Goal: Task Accomplishment & Management: Manage account settings

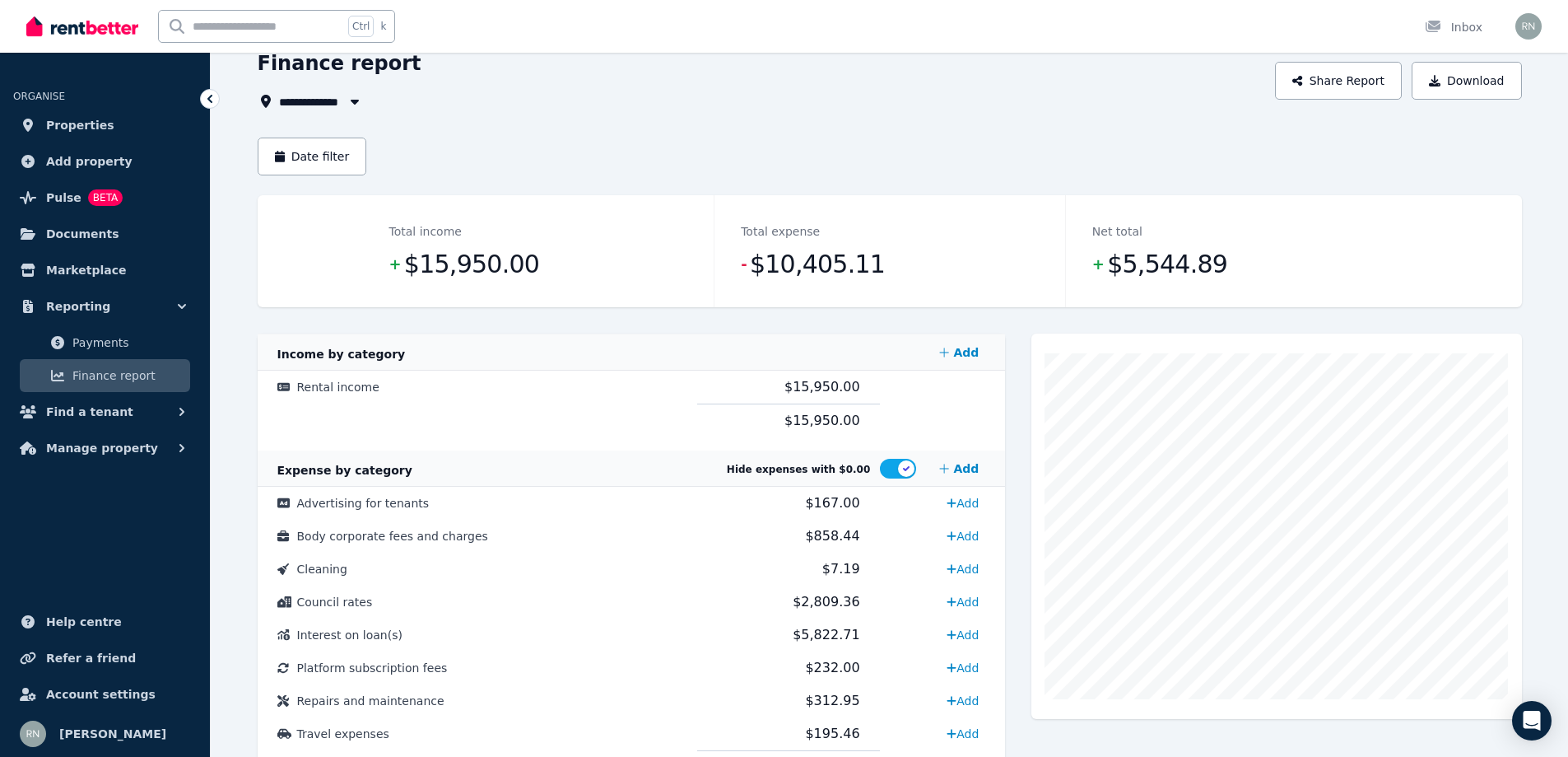
scroll to position [155, 0]
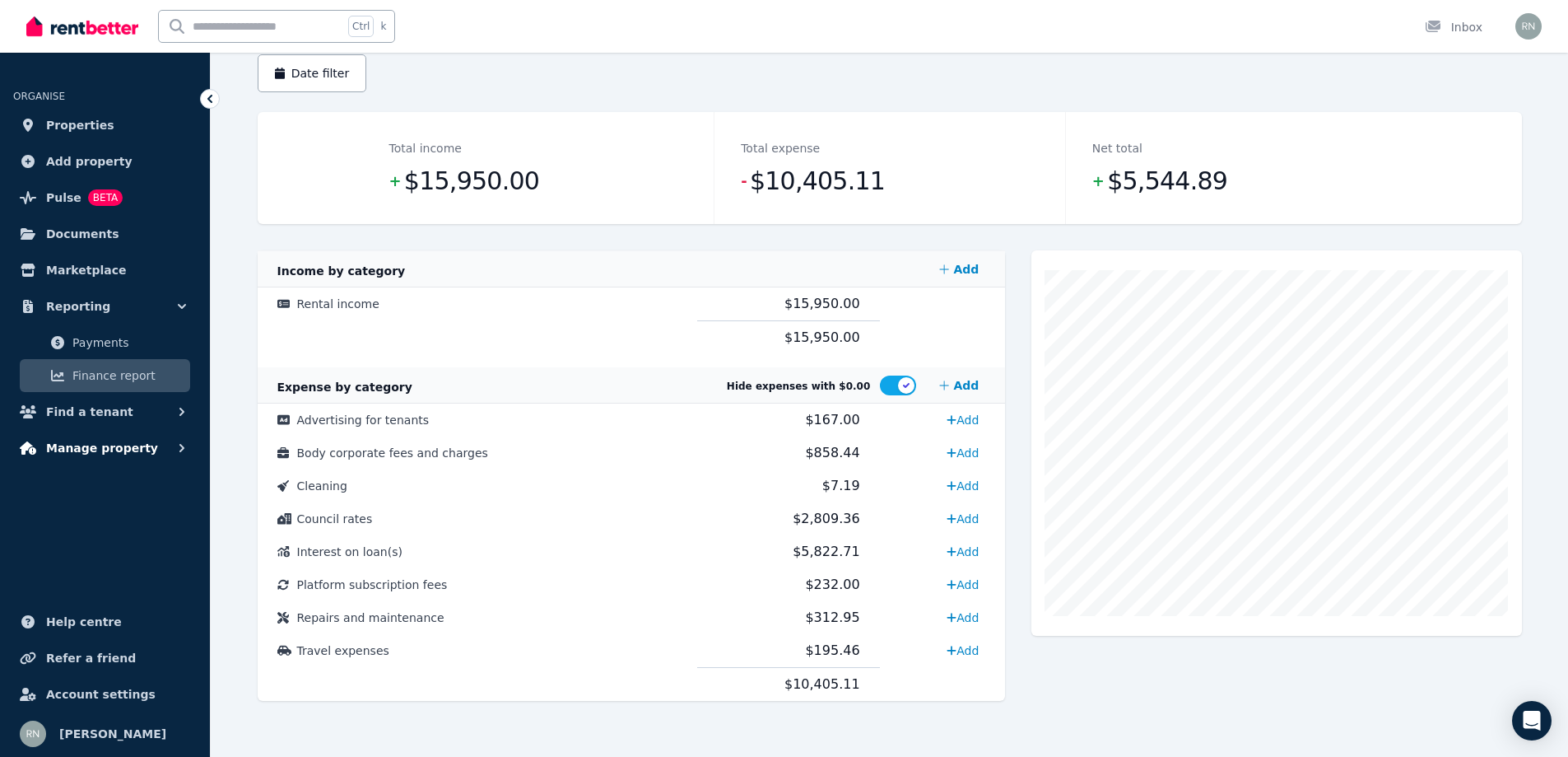
click at [122, 446] on span "Manage property" at bounding box center [101, 448] width 112 height 19
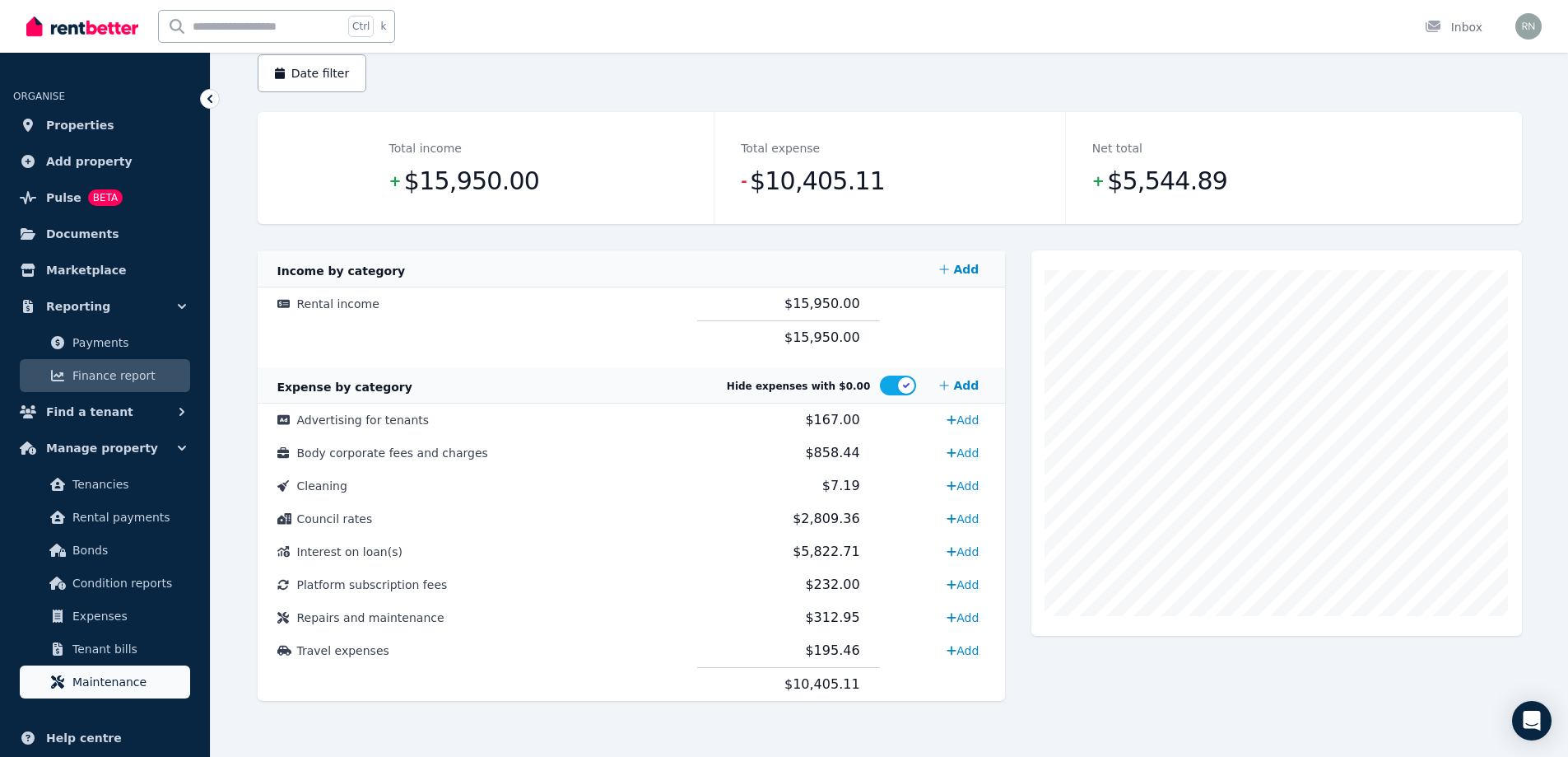
click at [102, 684] on span "Maintenance" at bounding box center [128, 681] width 111 height 19
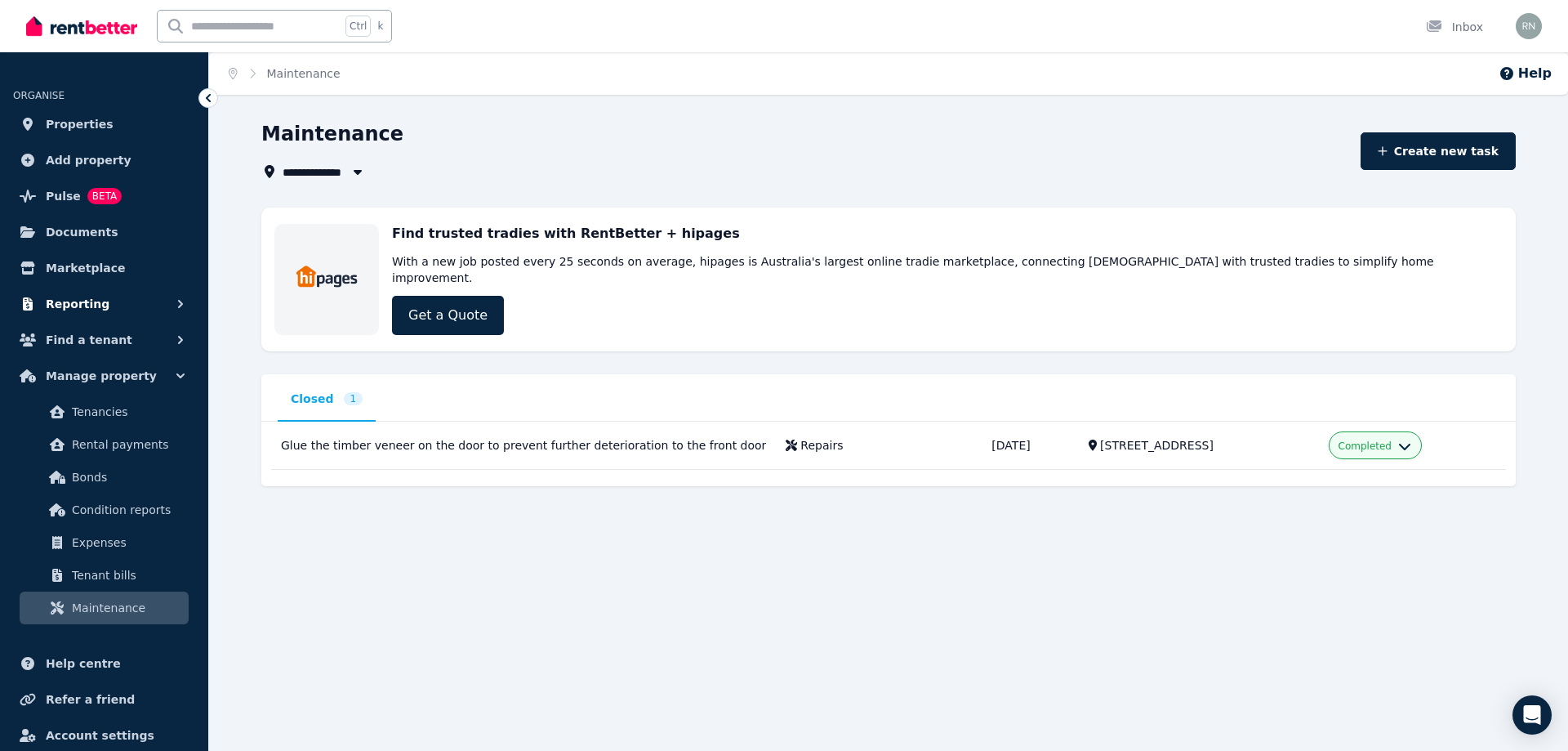
click at [133, 307] on button "Reporting" at bounding box center [104, 303] width 182 height 32
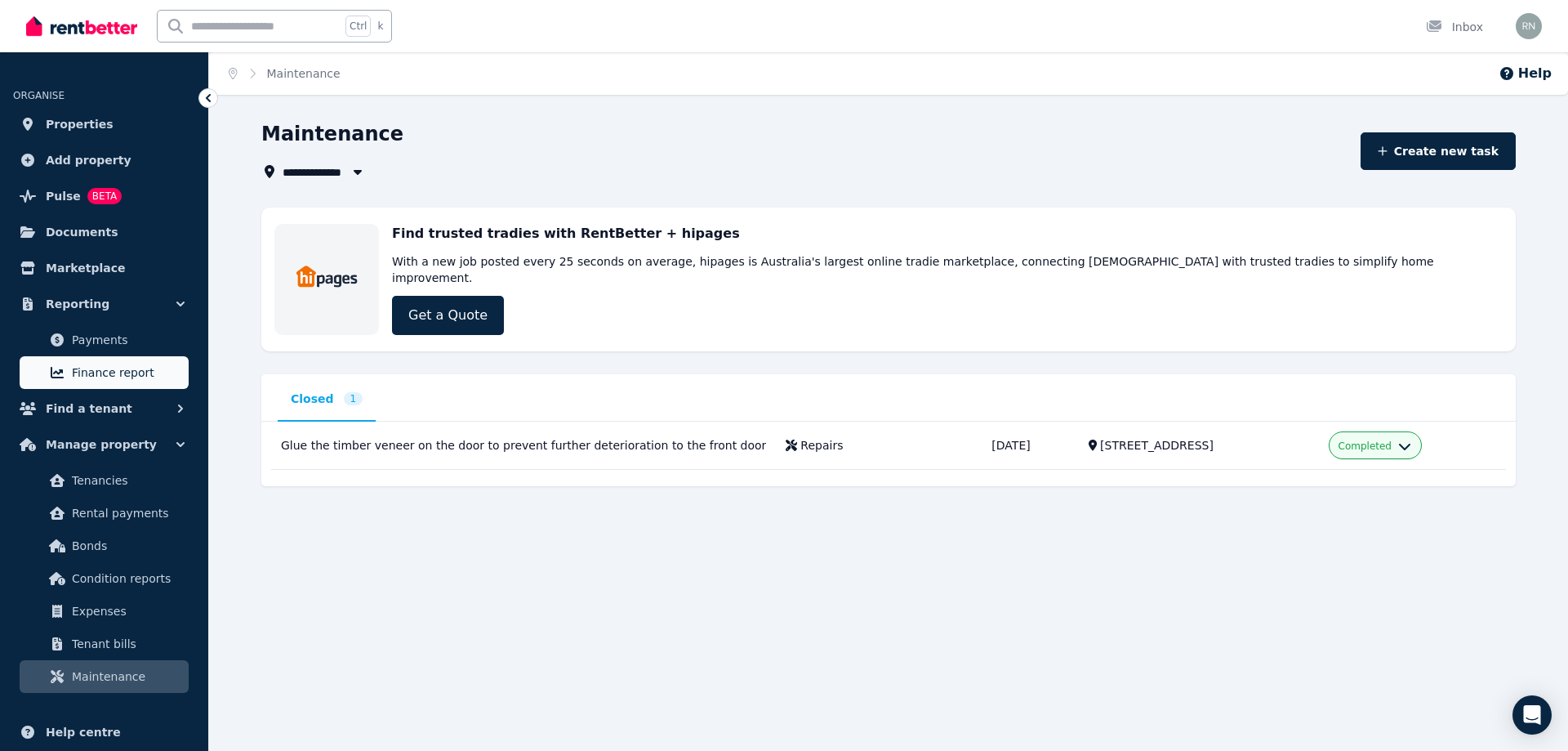
click at [105, 374] on span "Finance report" at bounding box center [127, 372] width 110 height 19
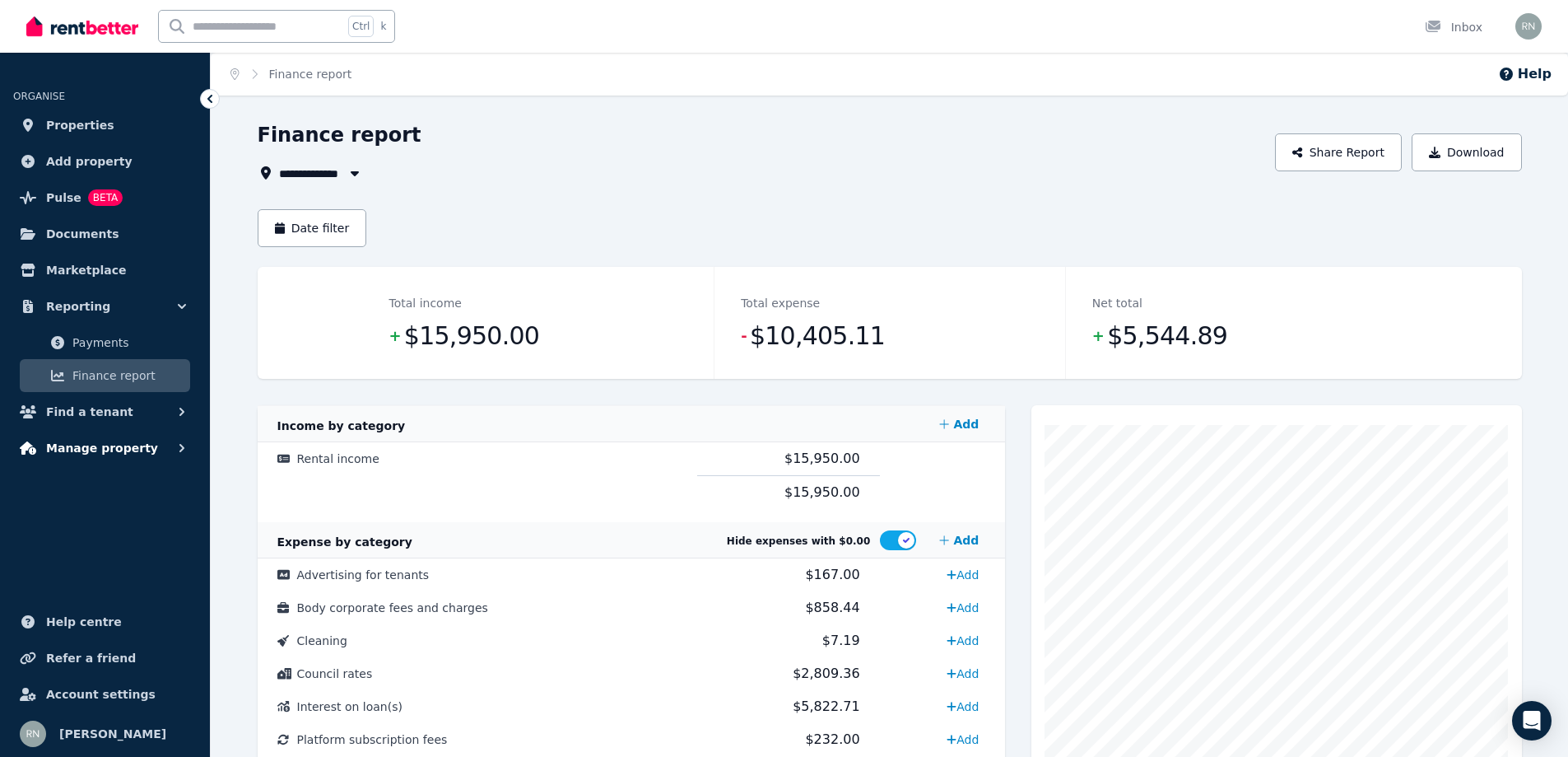
click at [121, 448] on span "Manage property" at bounding box center [101, 448] width 112 height 19
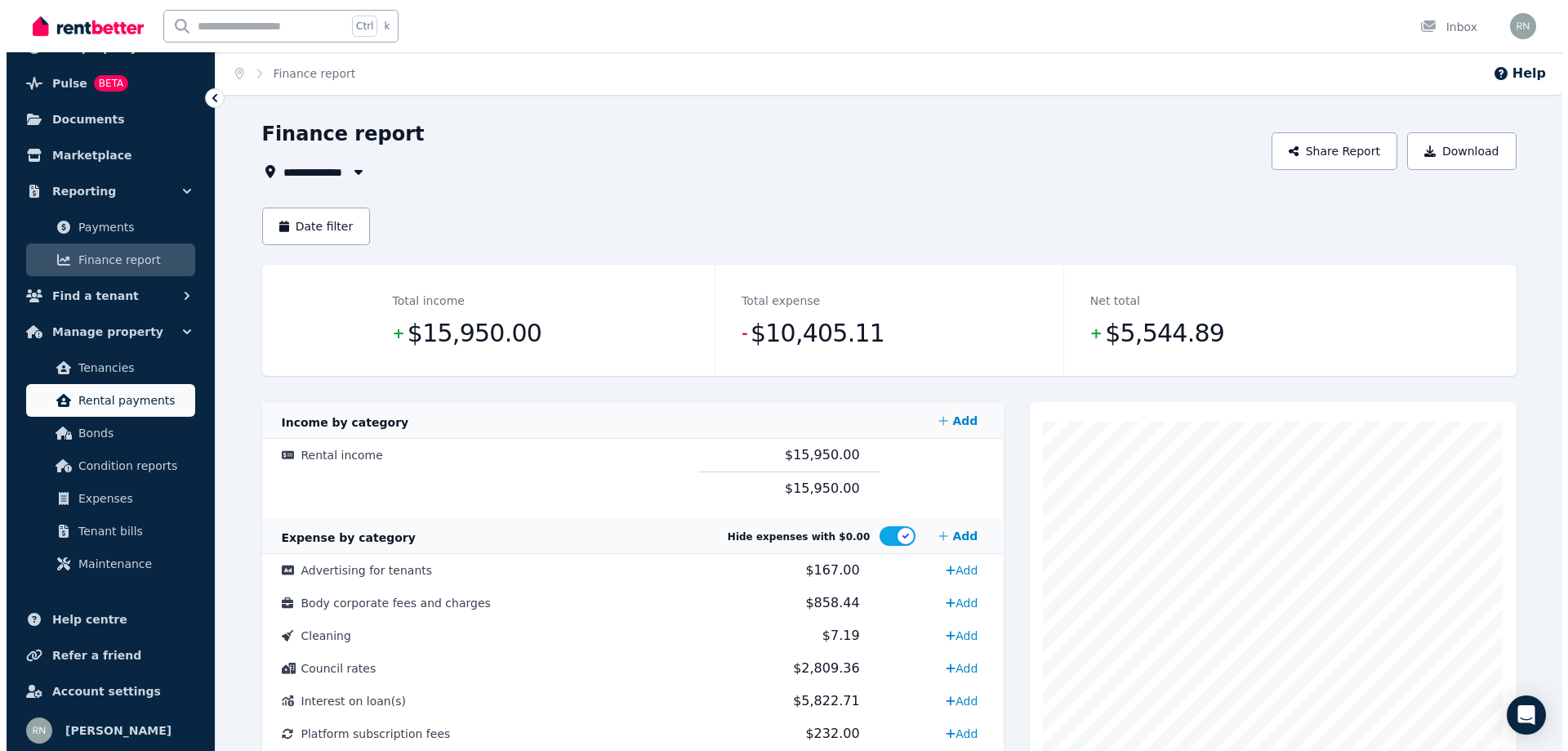
scroll to position [115, 0]
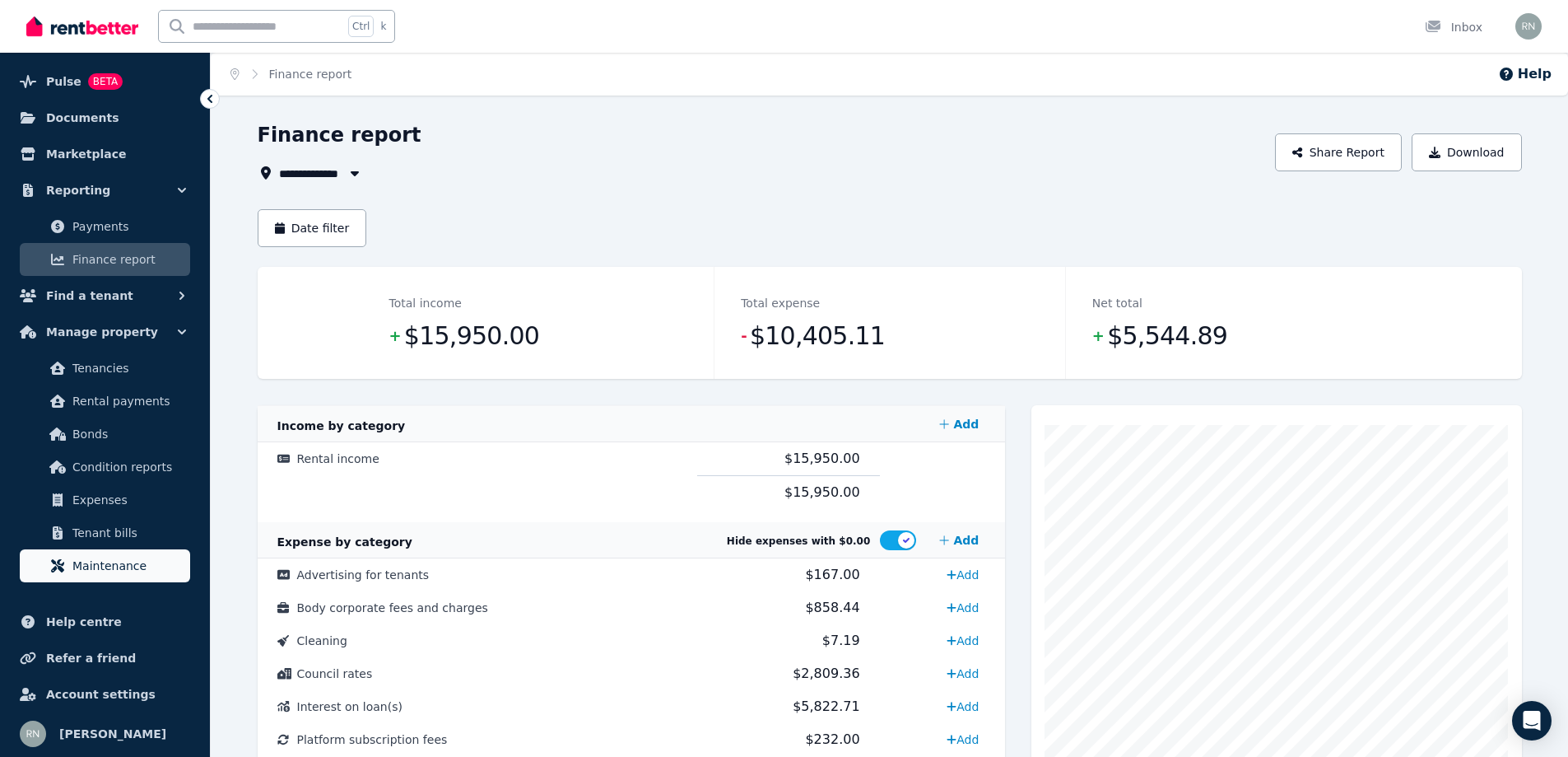
click at [94, 569] on span "Maintenance" at bounding box center [128, 565] width 111 height 19
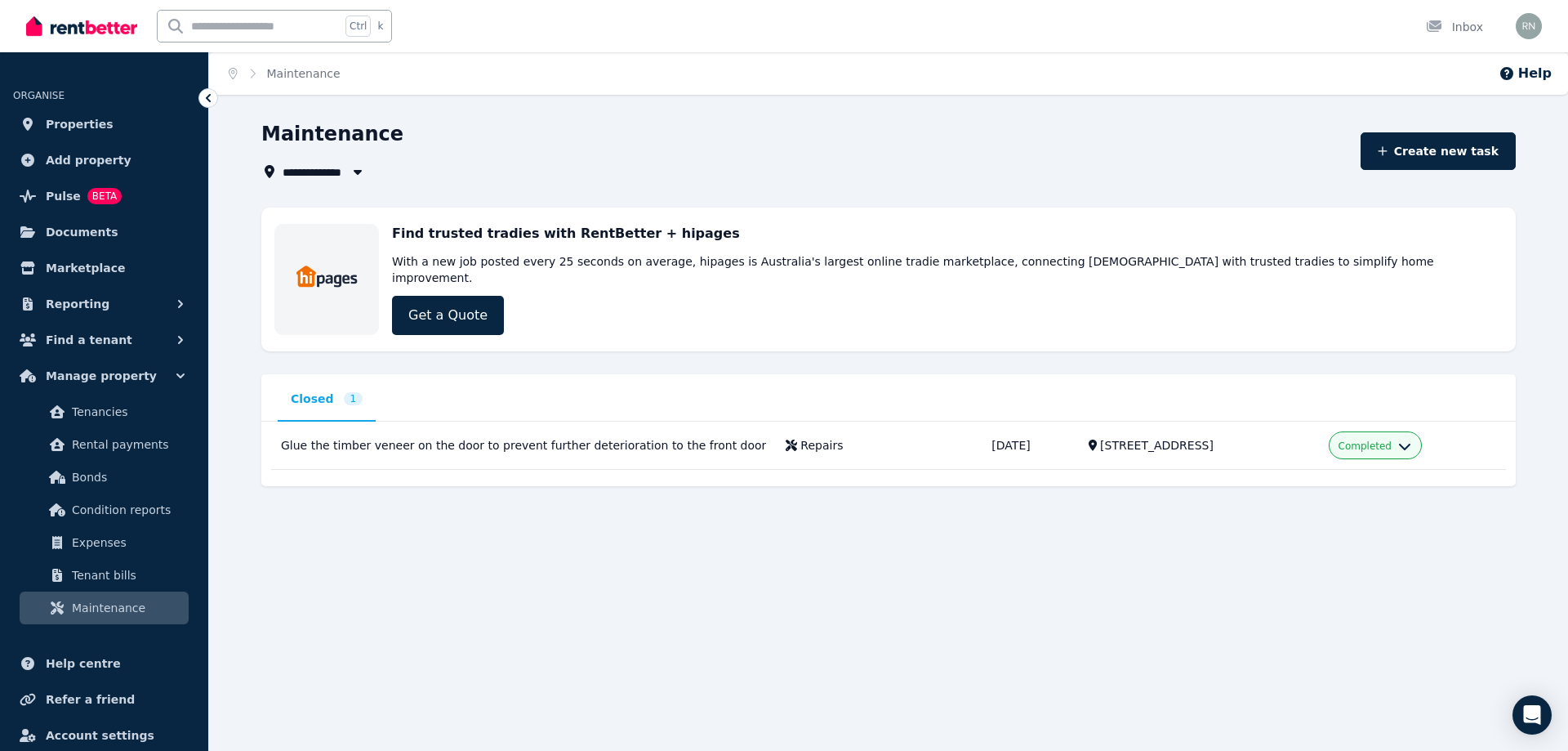
click at [354, 171] on icon "button" at bounding box center [357, 173] width 8 height 5
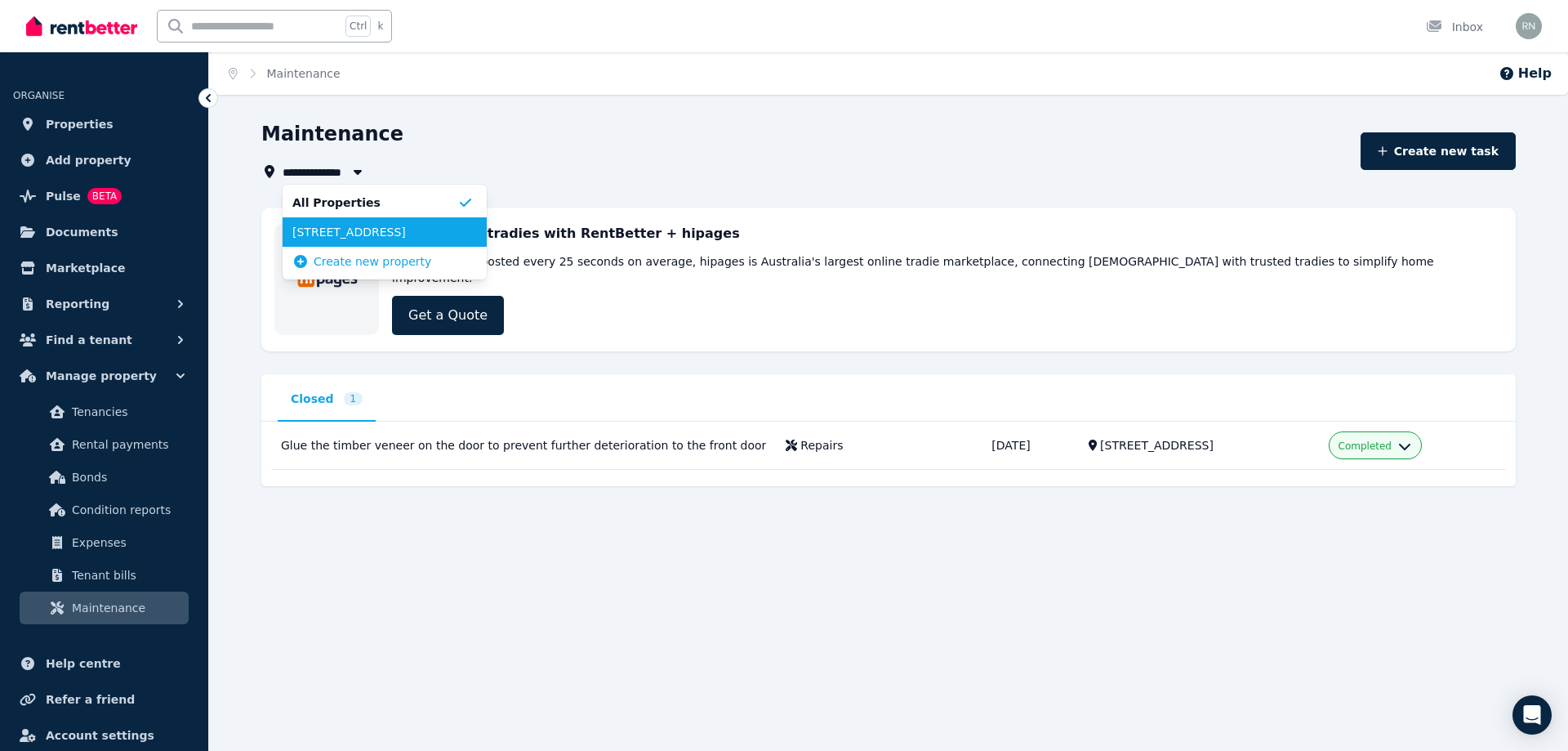
click at [381, 237] on span "[STREET_ADDRESS]" at bounding box center [375, 231] width 165 height 17
type input "**********"
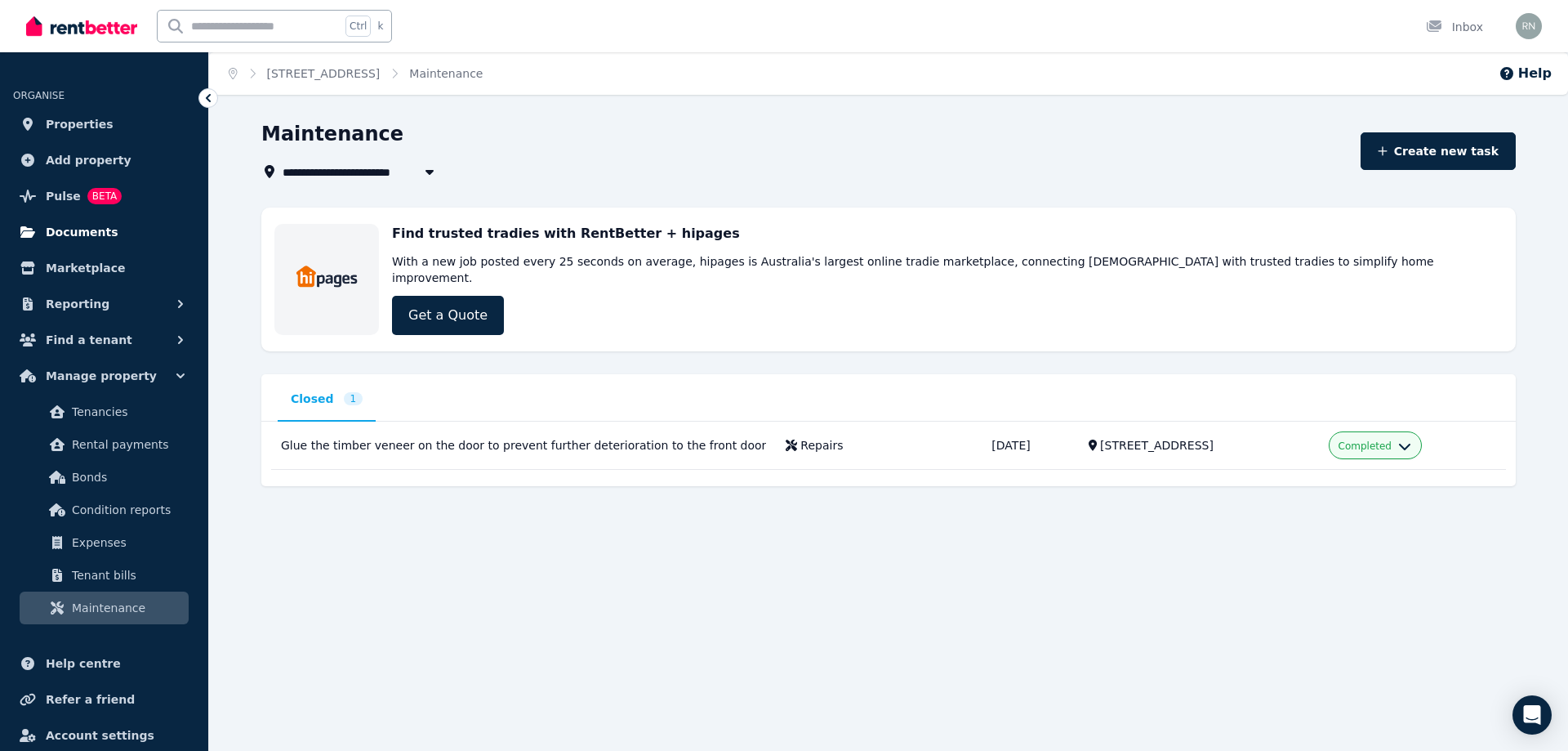
click at [96, 229] on span "Documents" at bounding box center [81, 231] width 72 height 19
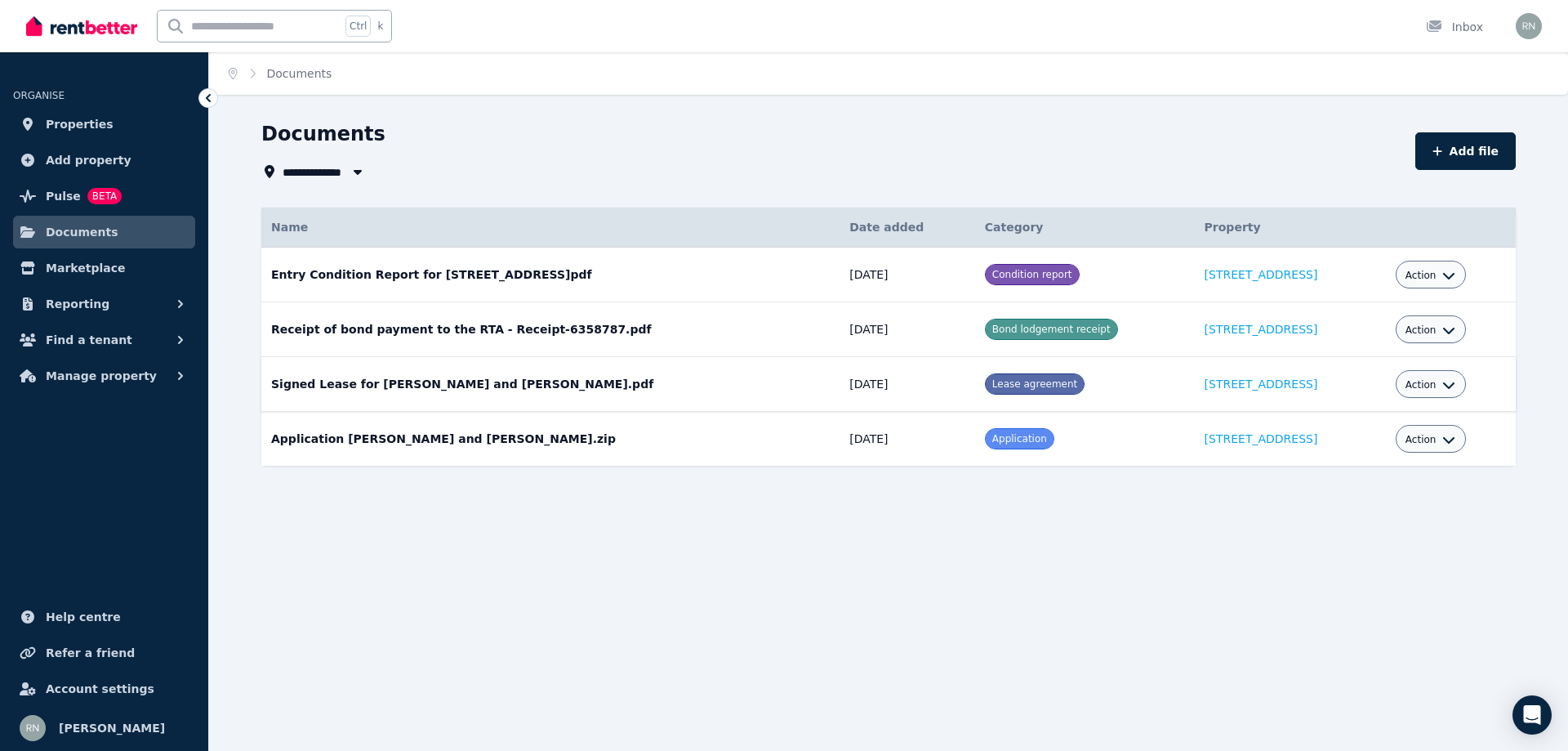
click at [1442, 385] on icon "button" at bounding box center [1448, 384] width 13 height 13
click at [1344, 455] on link "View" at bounding box center [1380, 451] width 157 height 30
